Goal: Book appointment/travel/reservation

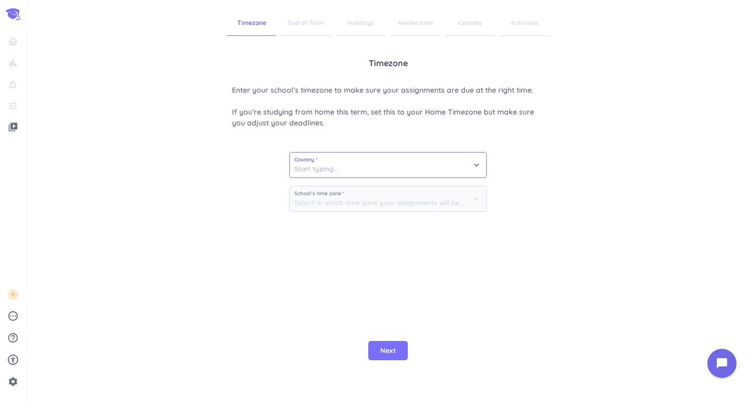
click at [382, 169] on input at bounding box center [388, 164] width 197 height 25
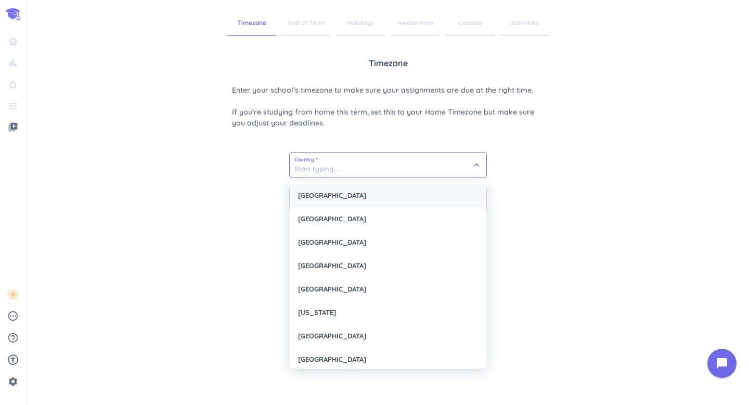
click at [341, 204] on div "[GEOGRAPHIC_DATA]" at bounding box center [388, 195] width 197 height 23
type input "[GEOGRAPHIC_DATA]"
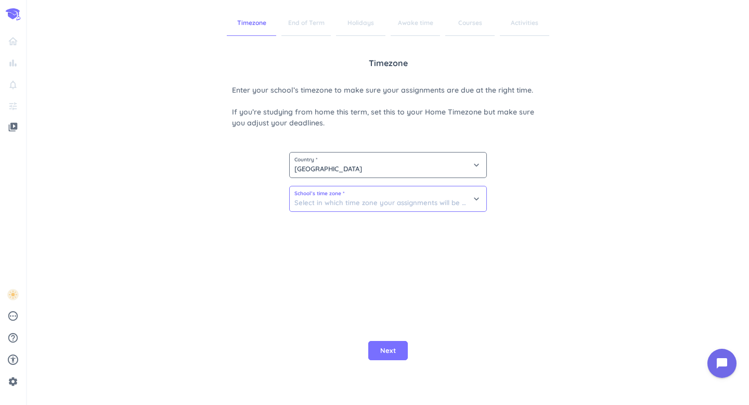
click at [341, 203] on input at bounding box center [388, 198] width 197 height 25
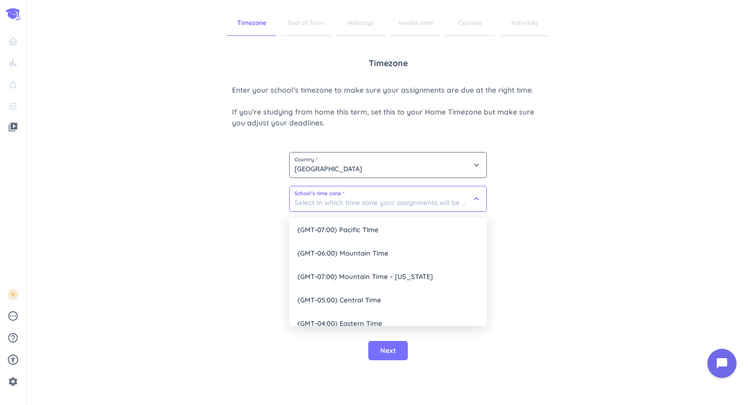
scroll to position [60, 0]
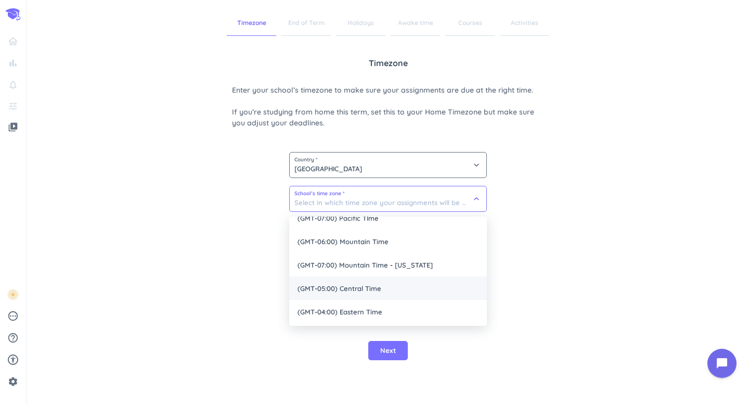
click at [349, 299] on span "(GMT-05:00) Central Time" at bounding box center [388, 287] width 198 height 23
type input "(GMT-05:00) Central Time"
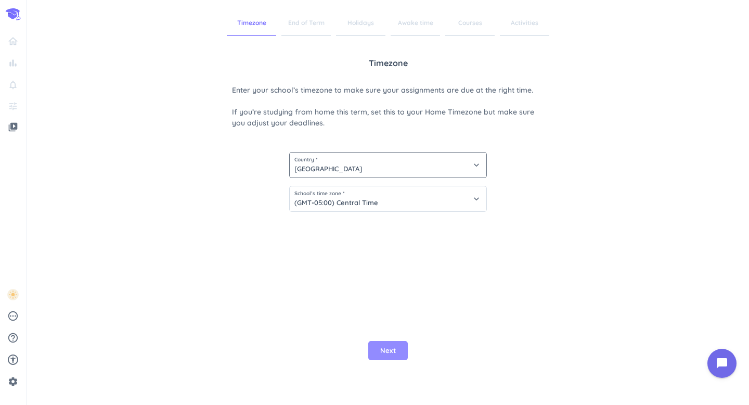
click at [389, 345] on span "Next" at bounding box center [388, 350] width 16 height 10
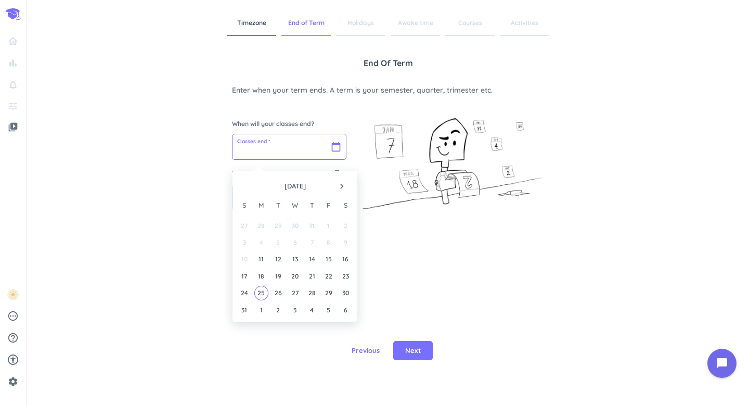
click at [294, 157] on input "text" at bounding box center [289, 146] width 113 height 25
click at [340, 184] on icon "navigate_next" at bounding box center [342, 186] width 10 height 10
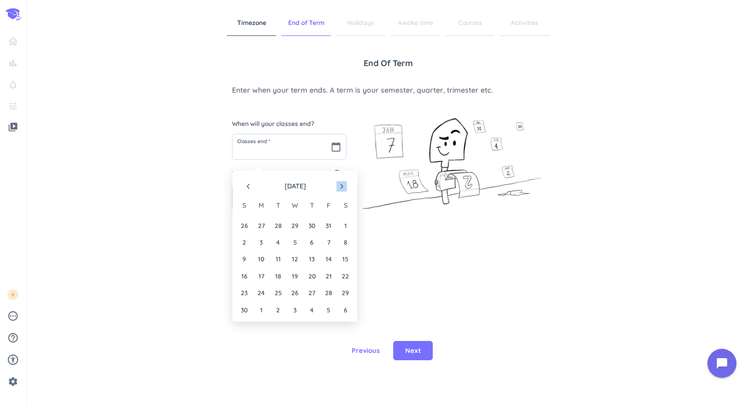
click at [340, 184] on icon "navigate_next" at bounding box center [342, 186] width 10 height 10
